Goal: Submit feedback/report problem

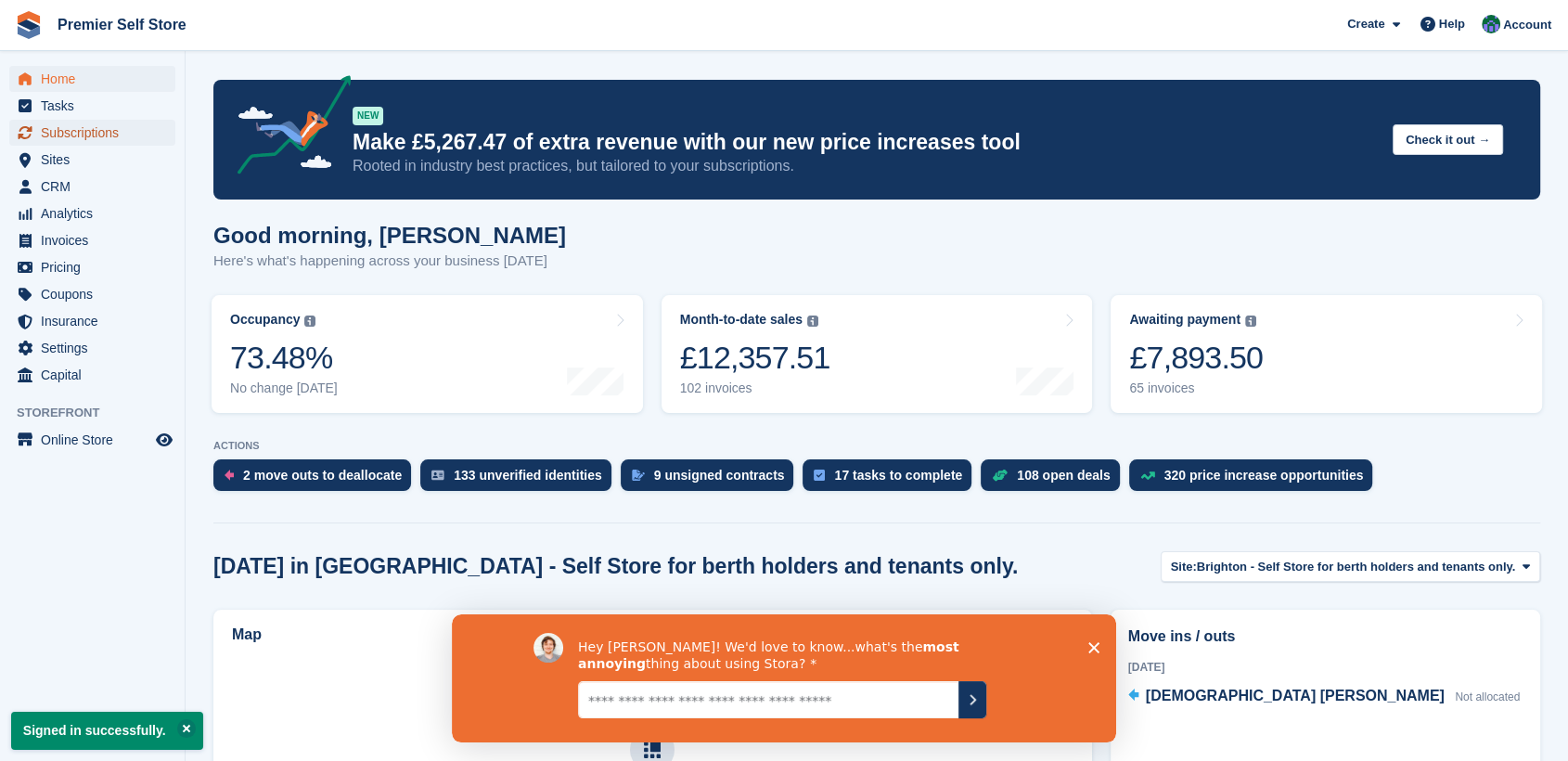
click at [75, 137] on span "Subscriptions" at bounding box center [96, 132] width 111 height 26
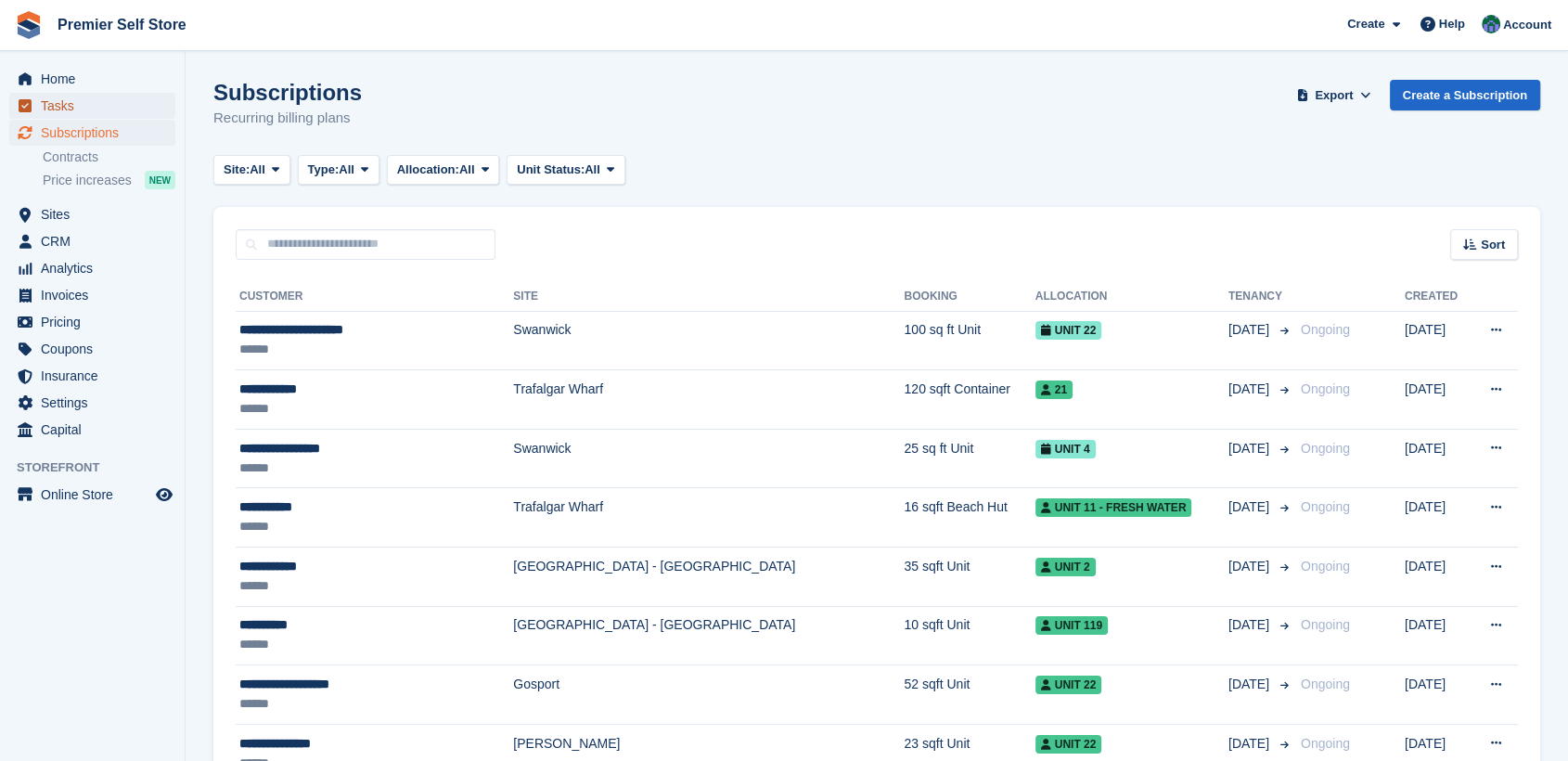
click at [62, 100] on span "Tasks" at bounding box center [96, 106] width 111 height 26
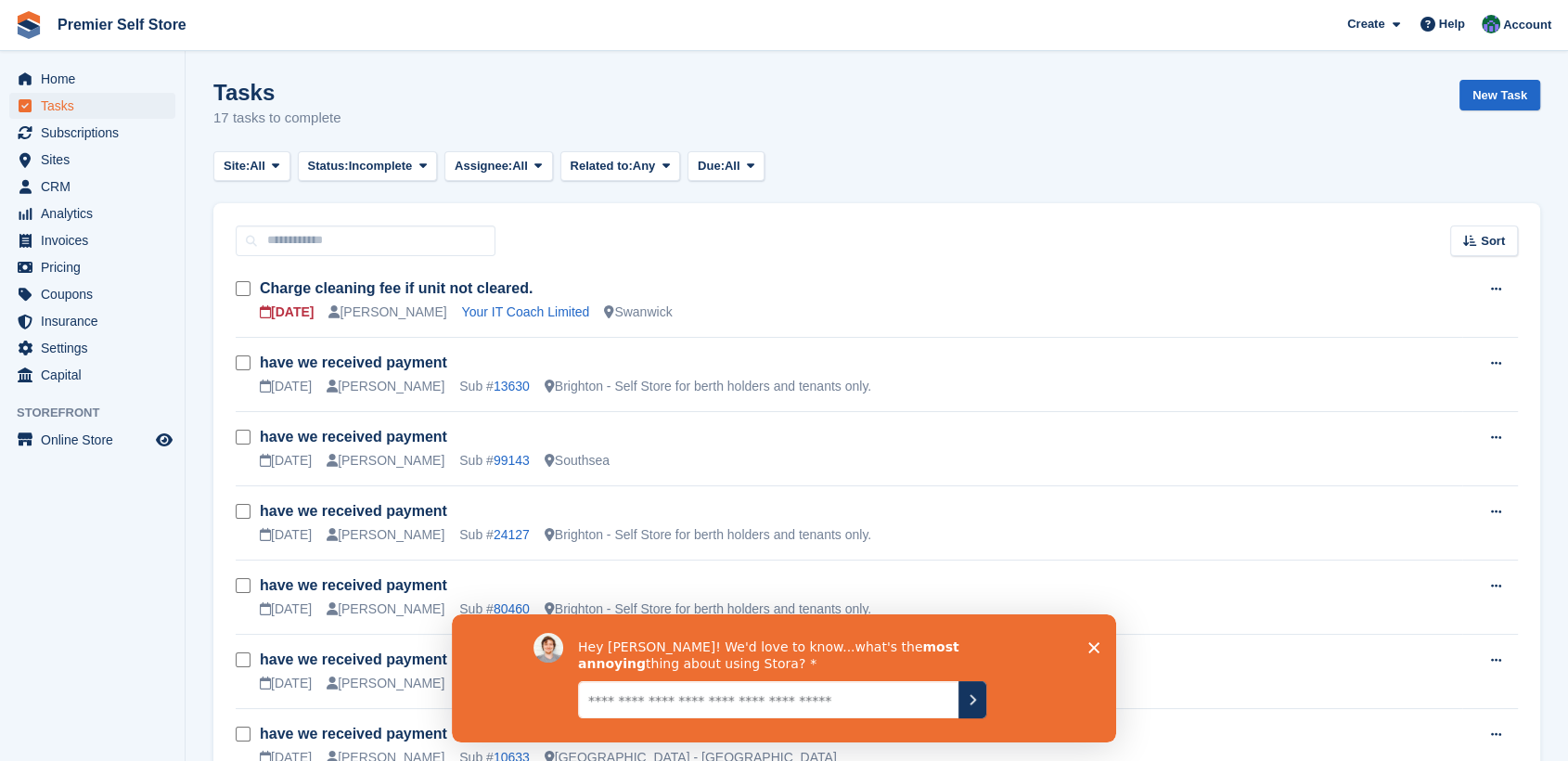
click at [609, 712] on textarea "Give it to us straight... we can take it" at bounding box center [768, 699] width 380 height 37
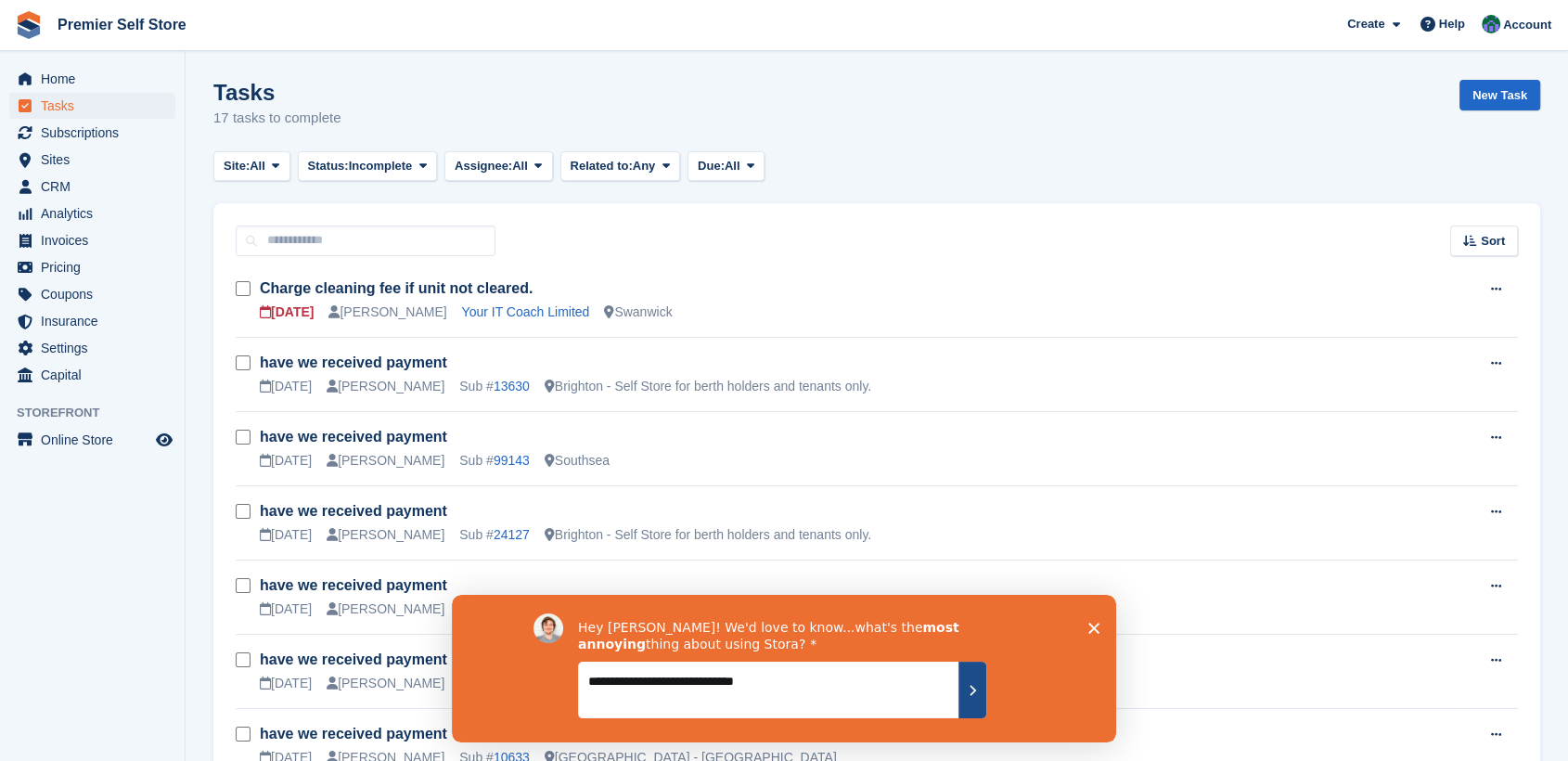
type textarea "**********"
click at [978, 686] on icon "Submit your response" at bounding box center [972, 689] width 15 height 15
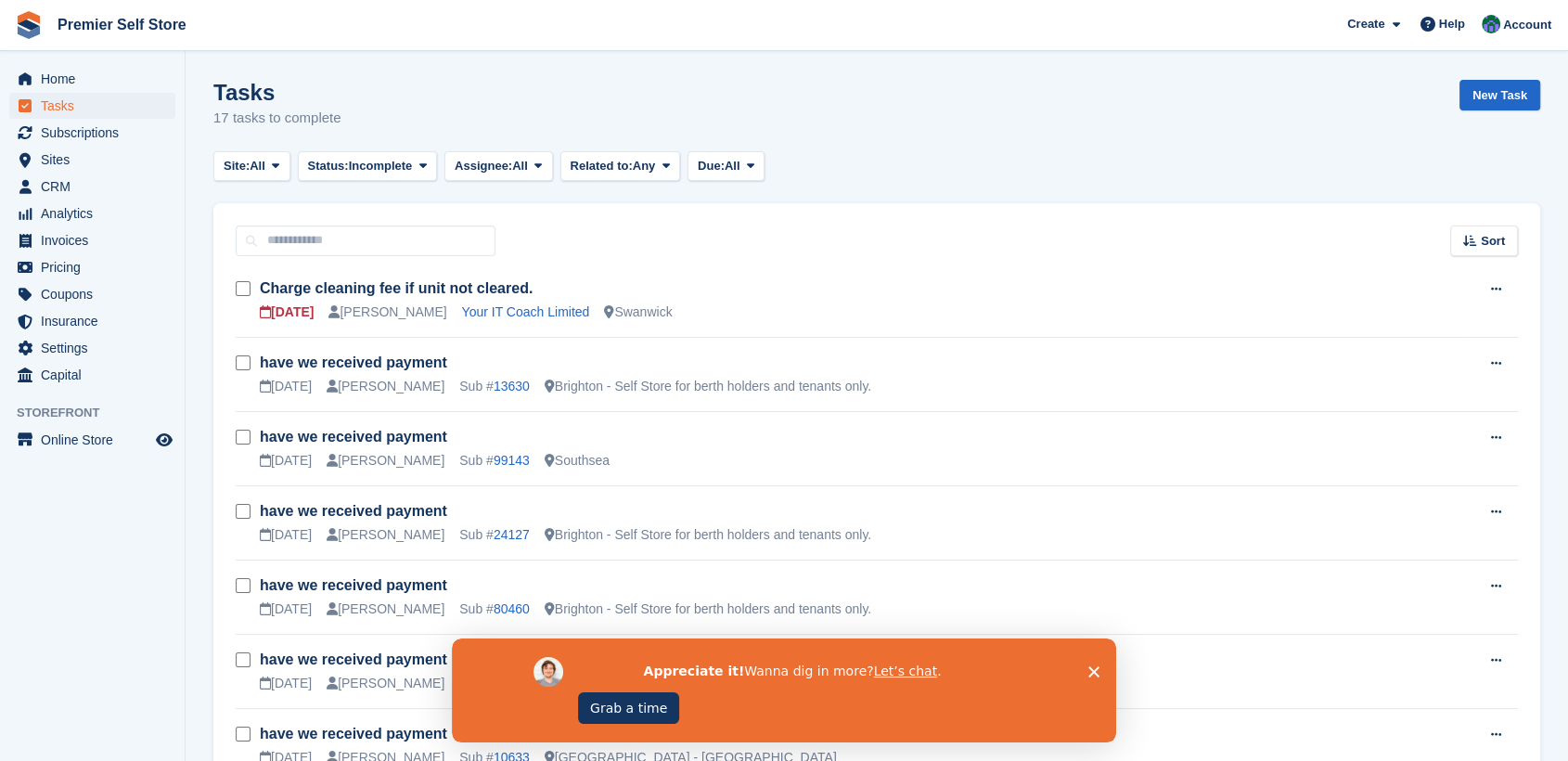
click at [1088, 666] on icon "Close survey" at bounding box center [1093, 671] width 11 height 11
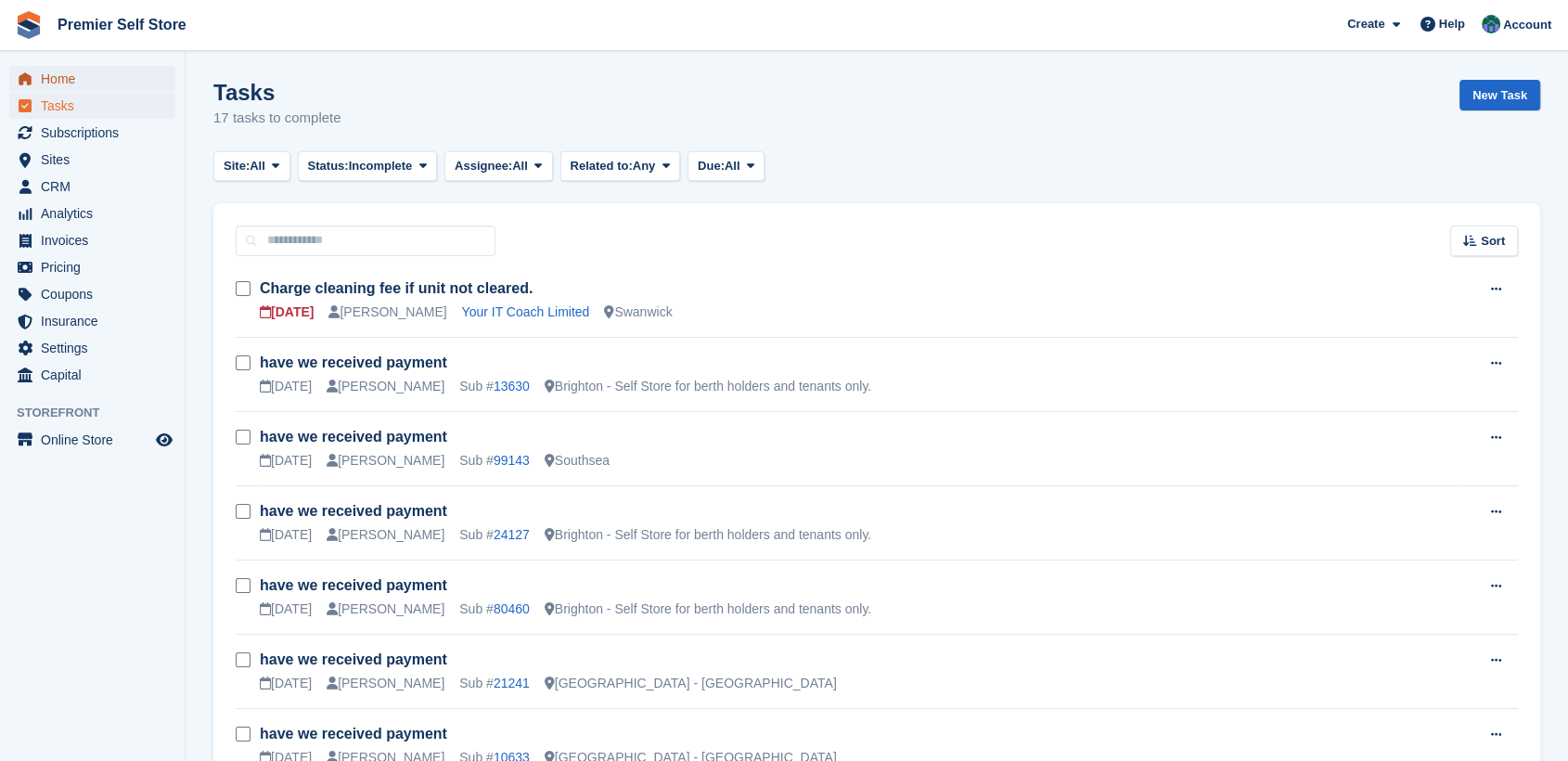
click at [64, 70] on span "Home" at bounding box center [96, 79] width 111 height 26
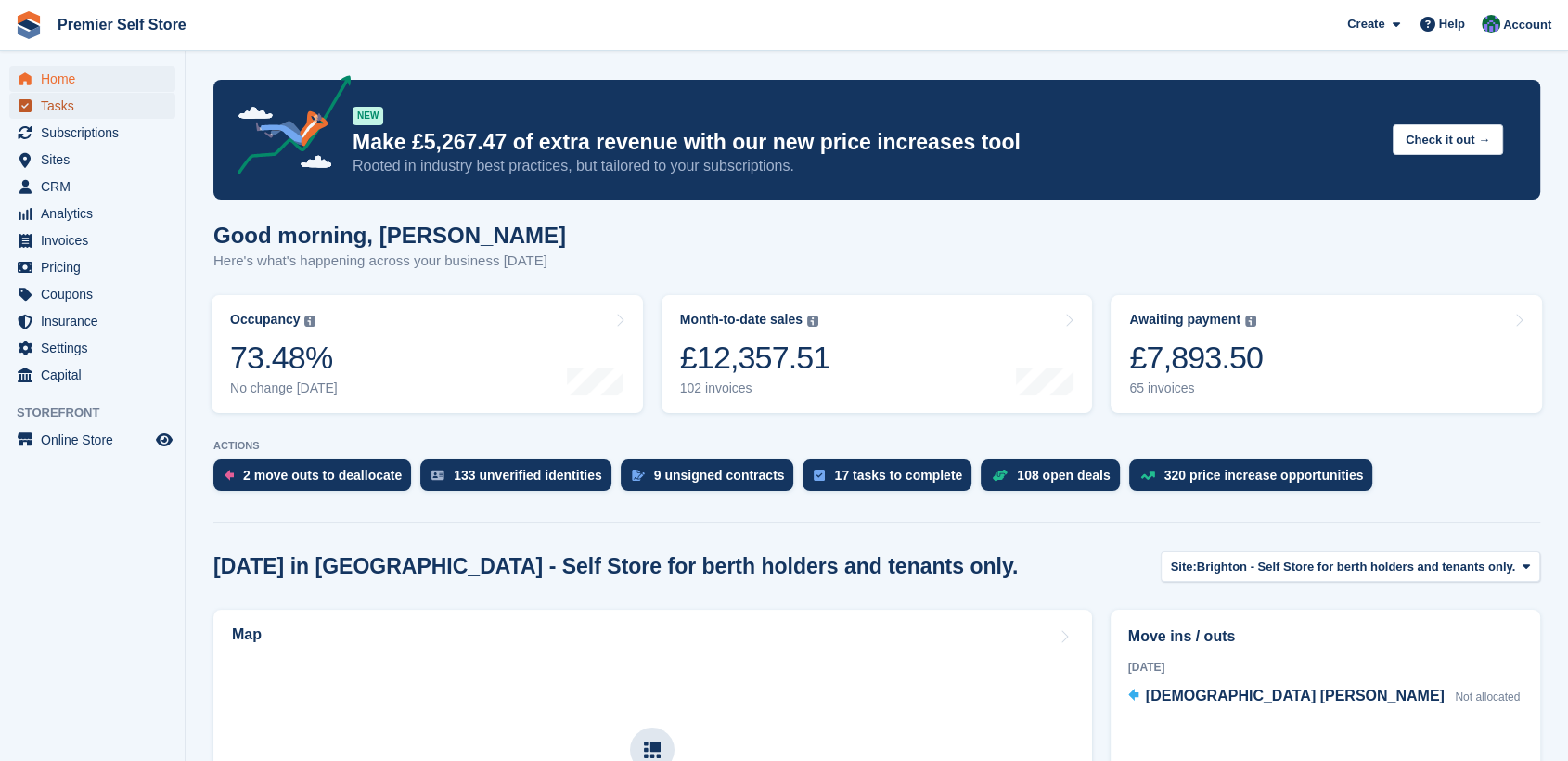
click at [52, 113] on span "Tasks" at bounding box center [96, 106] width 111 height 26
